Goal: Entertainment & Leisure: Browse casually

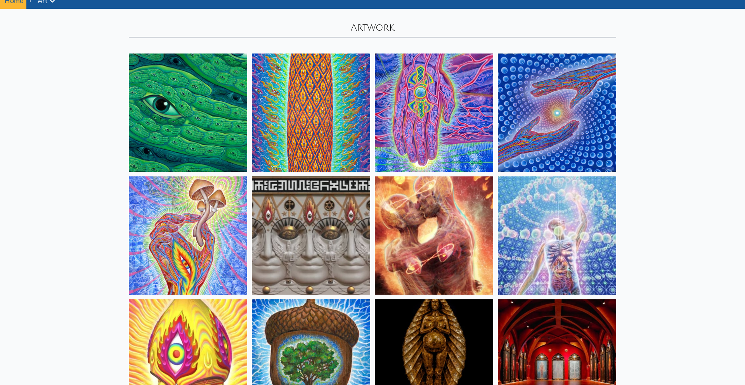
scroll to position [21, 0]
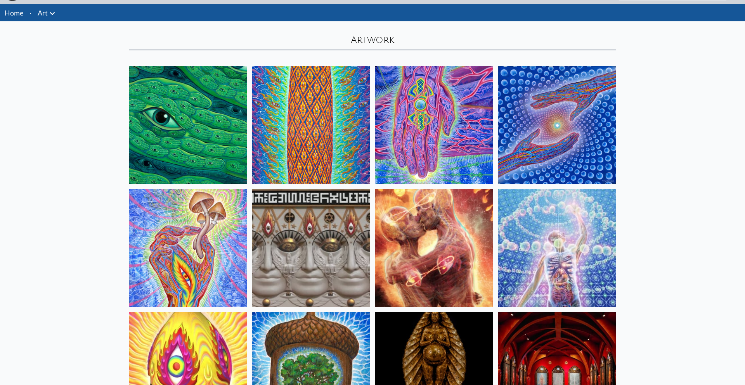
click at [429, 245] on img at bounding box center [434, 248] width 118 height 118
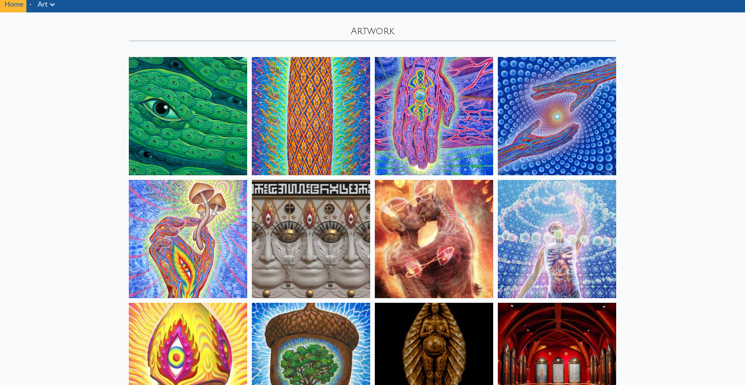
scroll to position [0, 0]
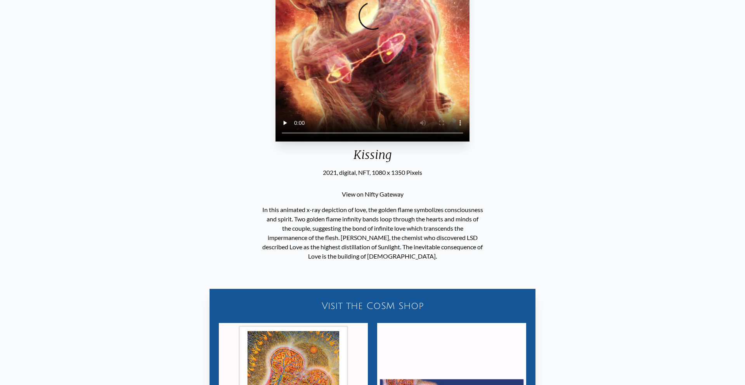
scroll to position [181, 0]
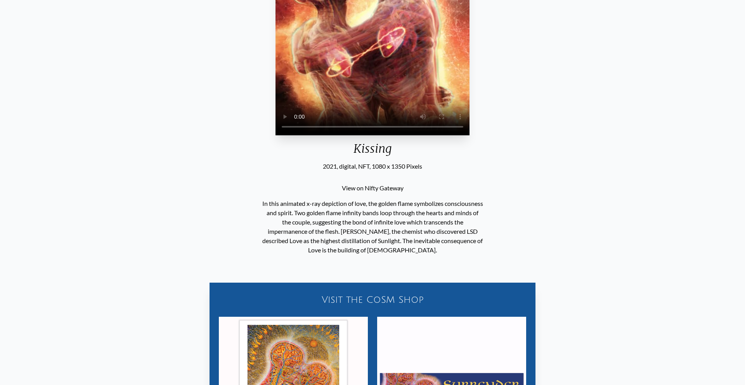
scroll to position [137, 0]
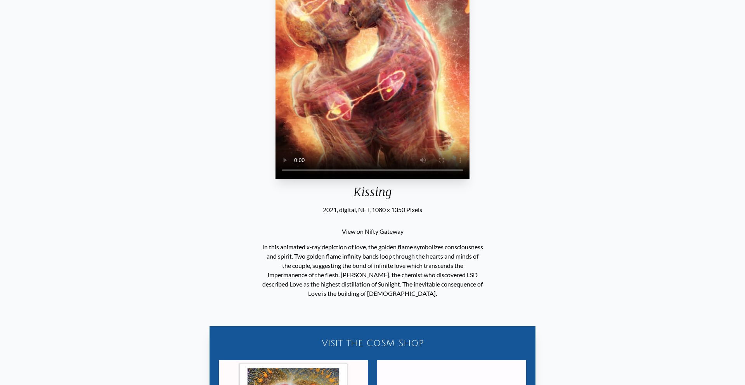
scroll to position [137, 0]
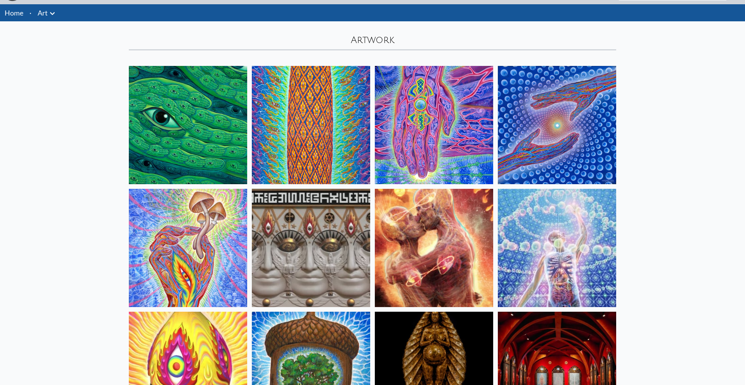
scroll to position [21, 0]
click at [536, 128] on img at bounding box center [557, 125] width 118 height 118
